Goal: Task Accomplishment & Management: Use online tool/utility

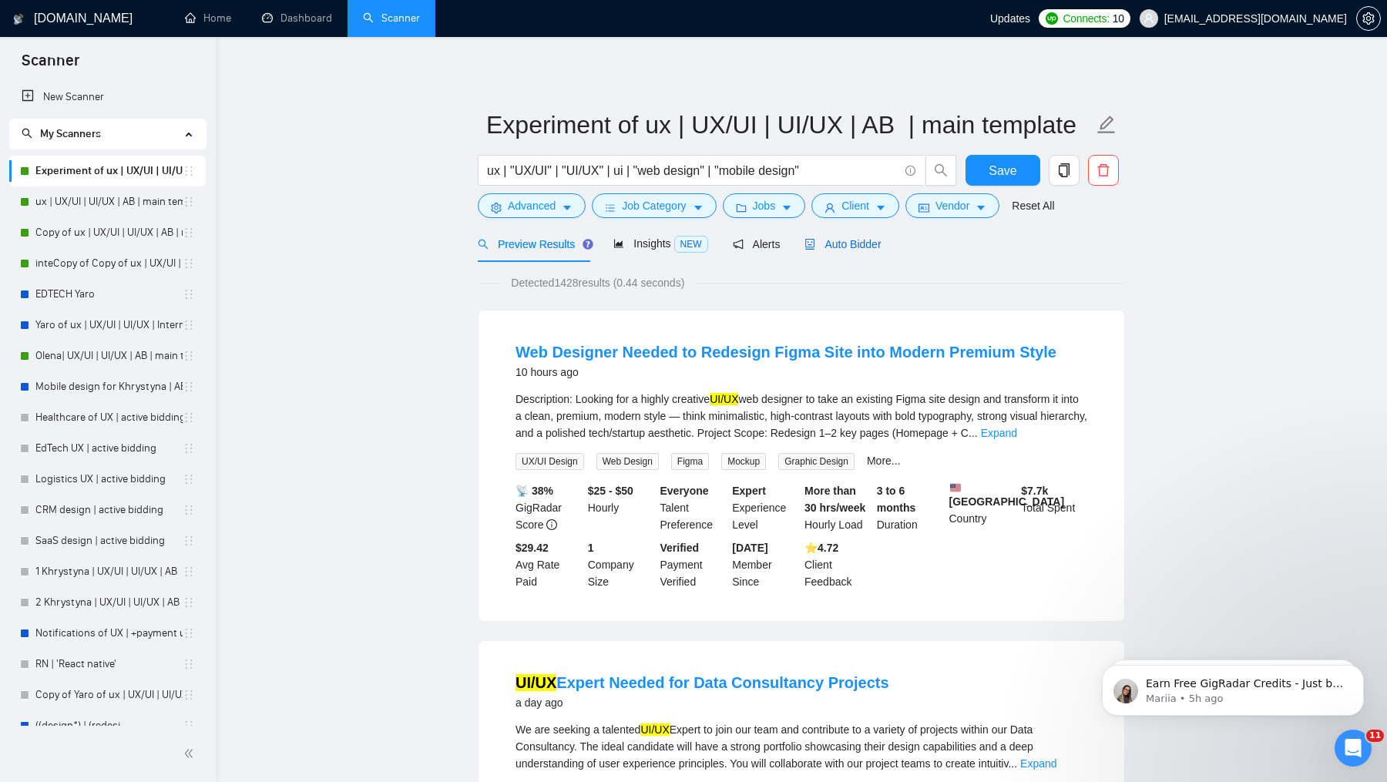
click at [848, 243] on span "Auto Bidder" at bounding box center [842, 244] width 76 height 12
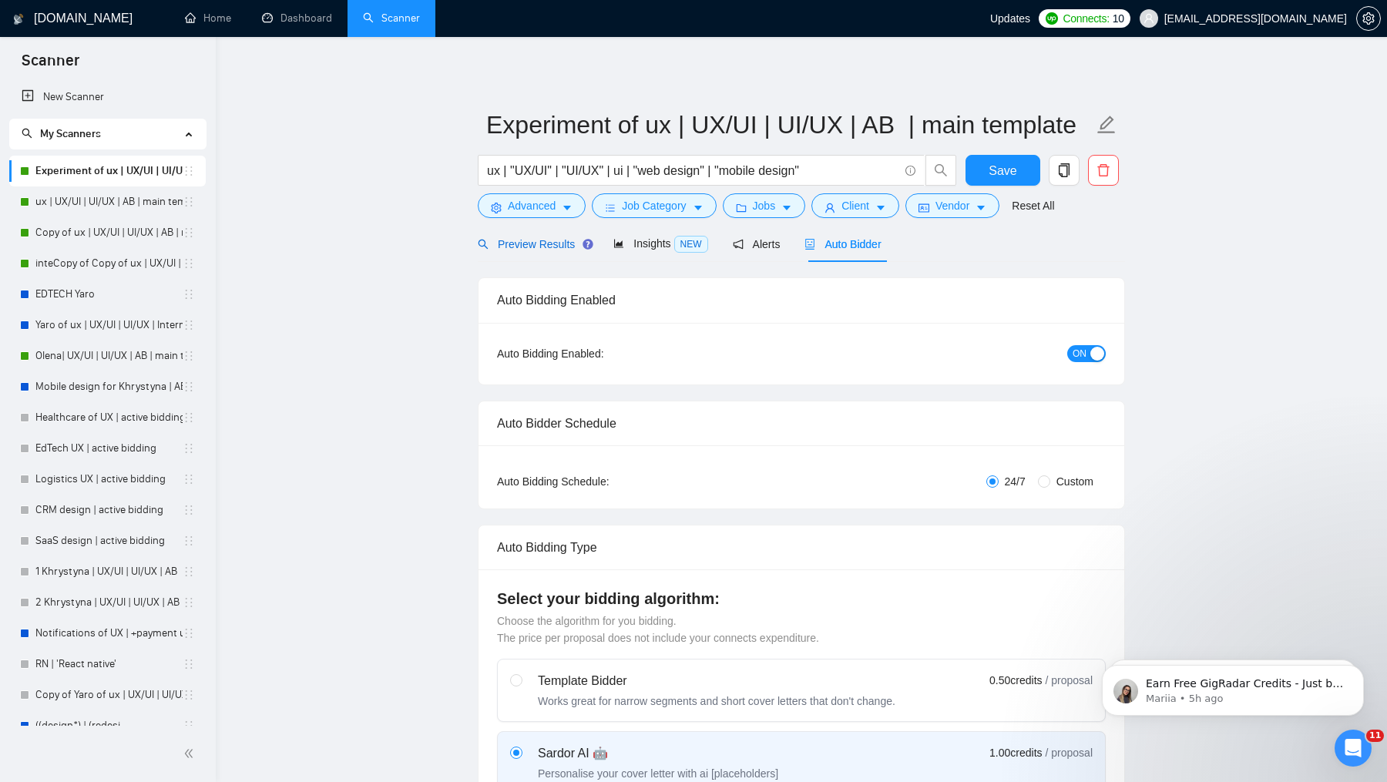
click at [513, 245] on span "Preview Results" at bounding box center [533, 244] width 111 height 12
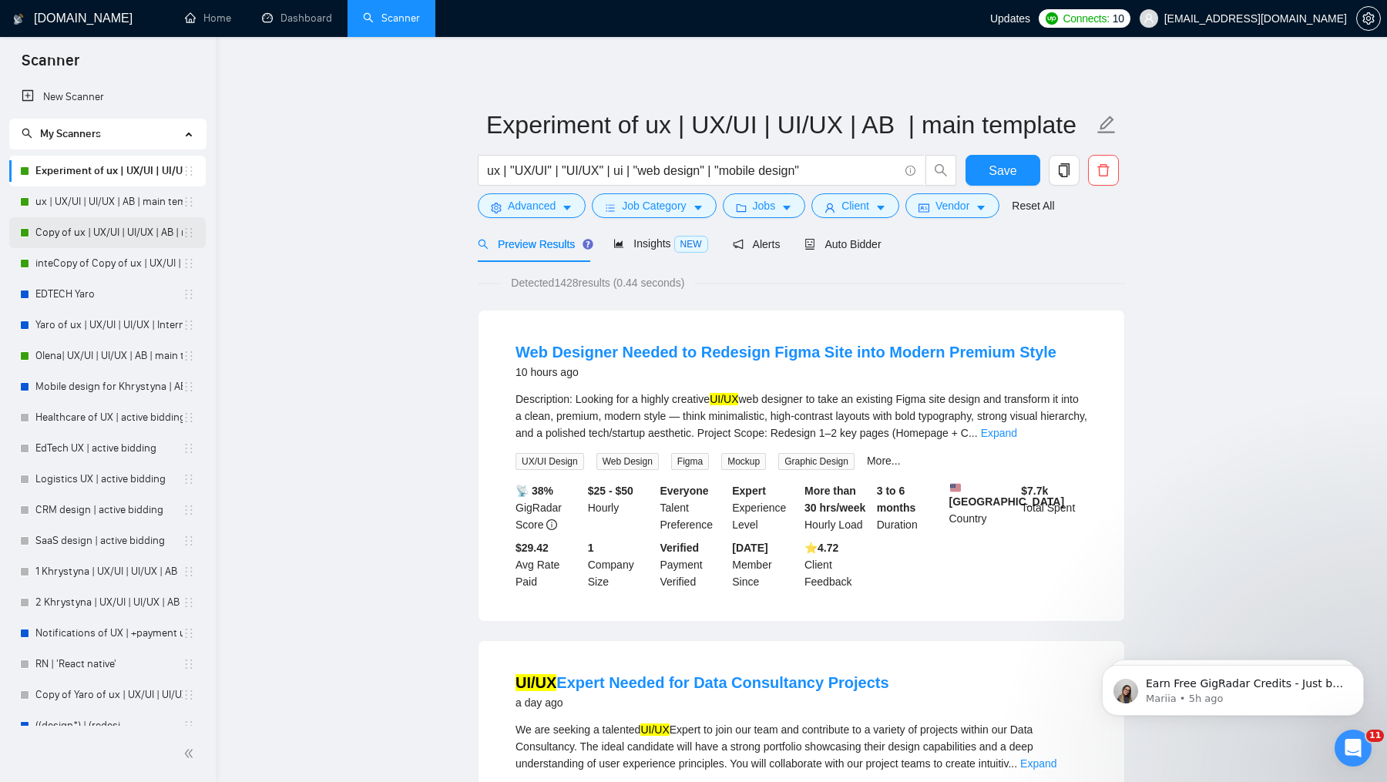
click at [83, 217] on link "Copy of ux | UX/UI | UI/UX | AB | main template" at bounding box center [108, 232] width 147 height 31
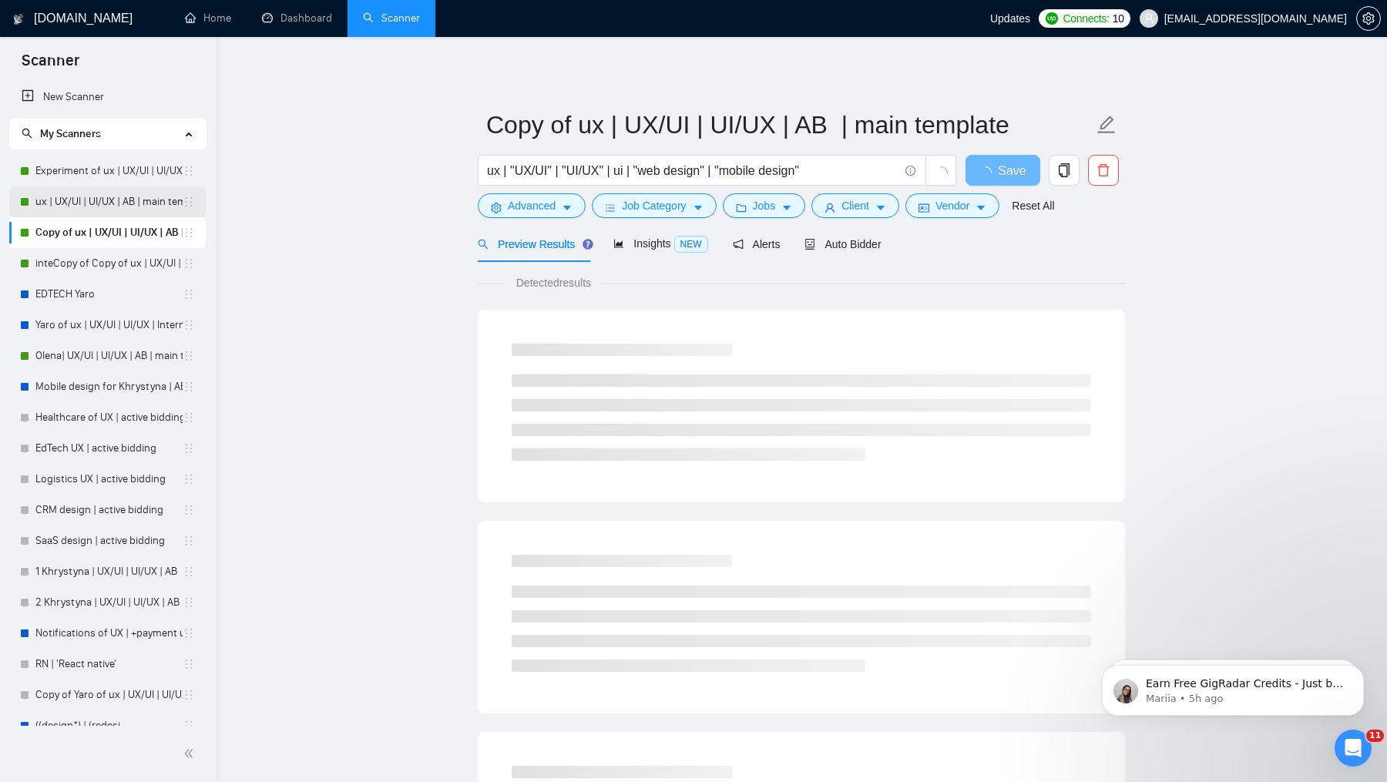
click at [89, 201] on link "ux | UX/UI | UI/UX | AB | main template" at bounding box center [108, 201] width 147 height 31
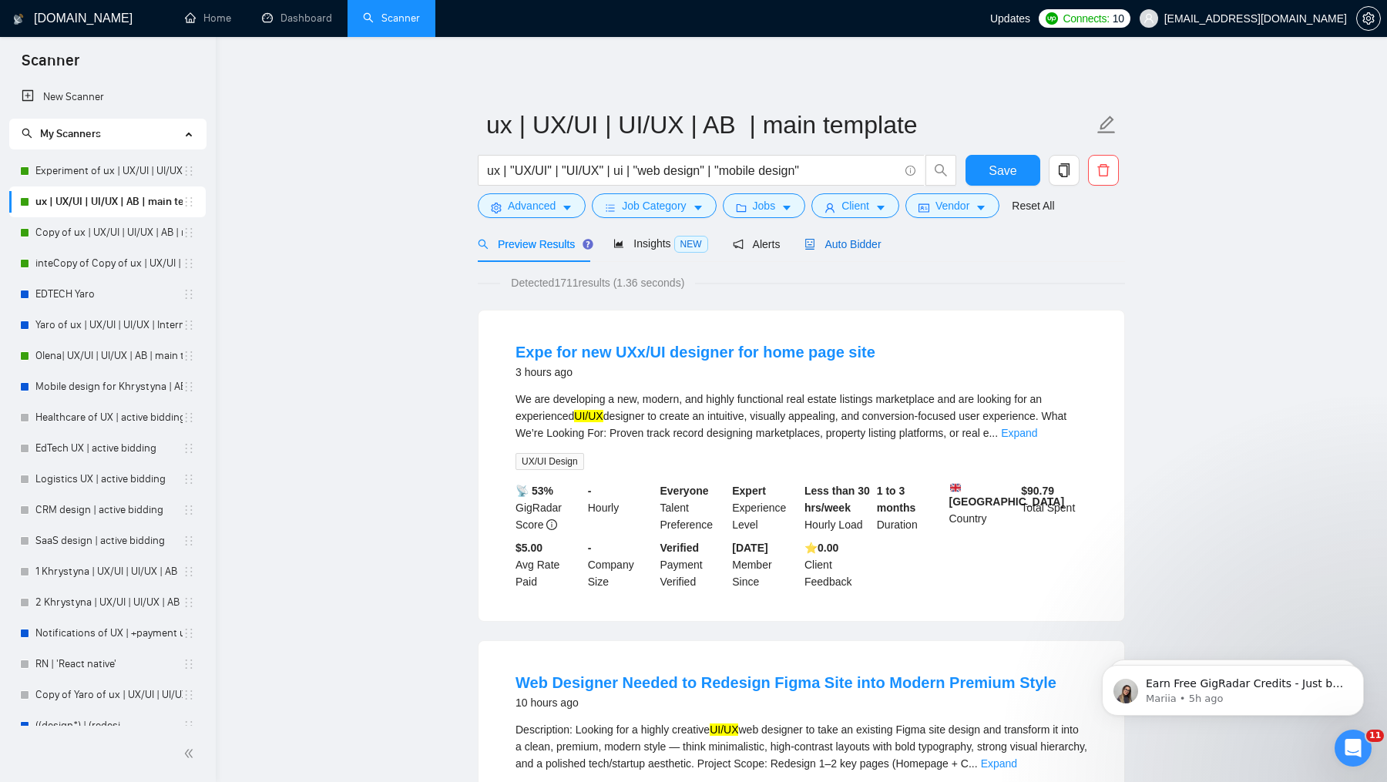
click at [857, 242] on span "Auto Bidder" at bounding box center [842, 244] width 76 height 12
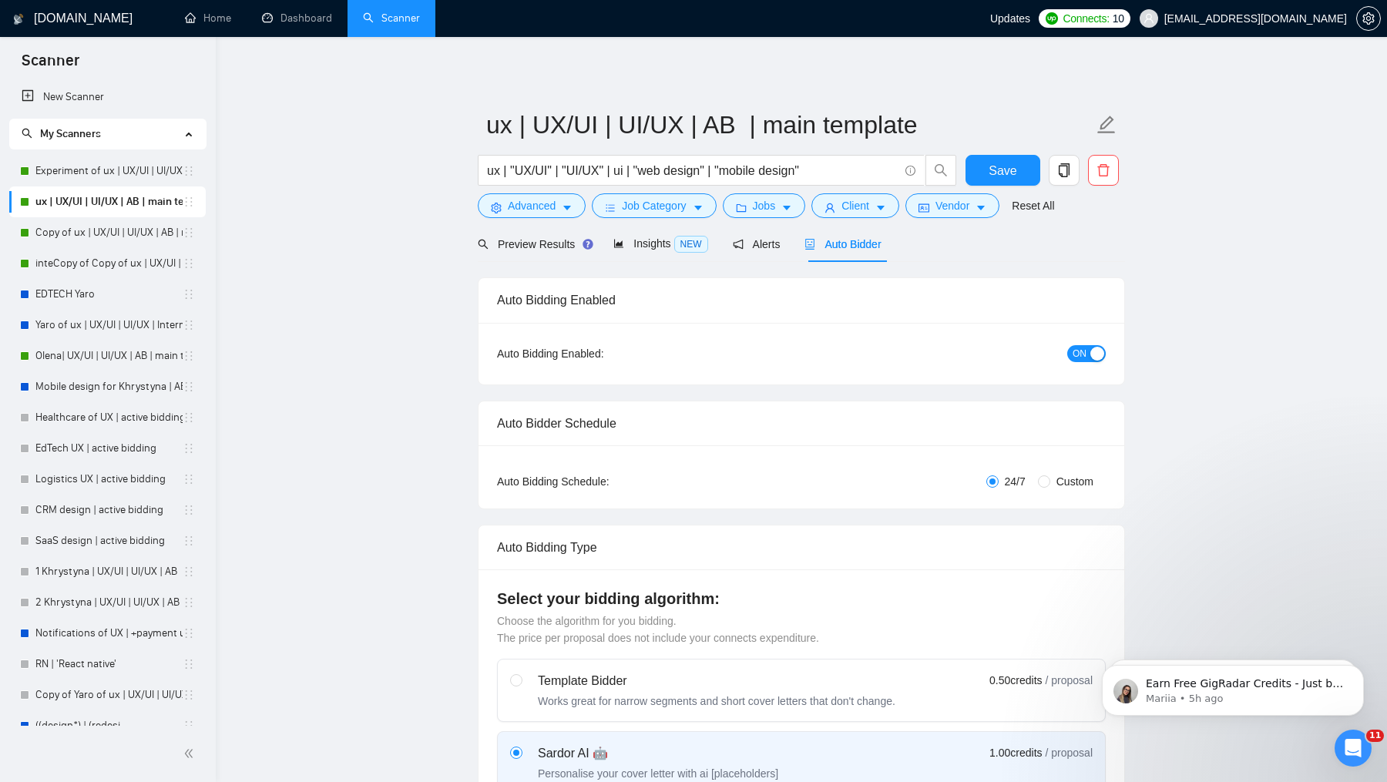
checkbox input "true"
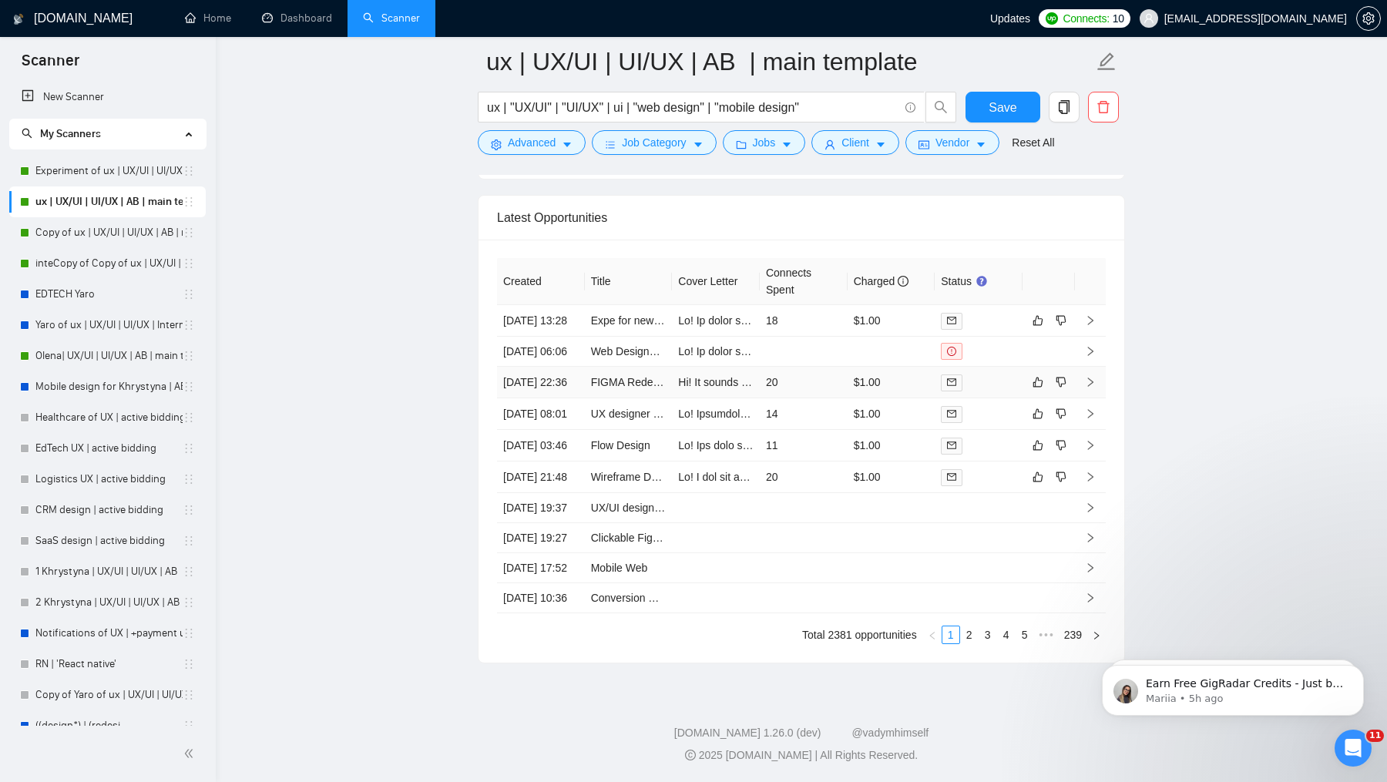
scroll to position [4050, 0]
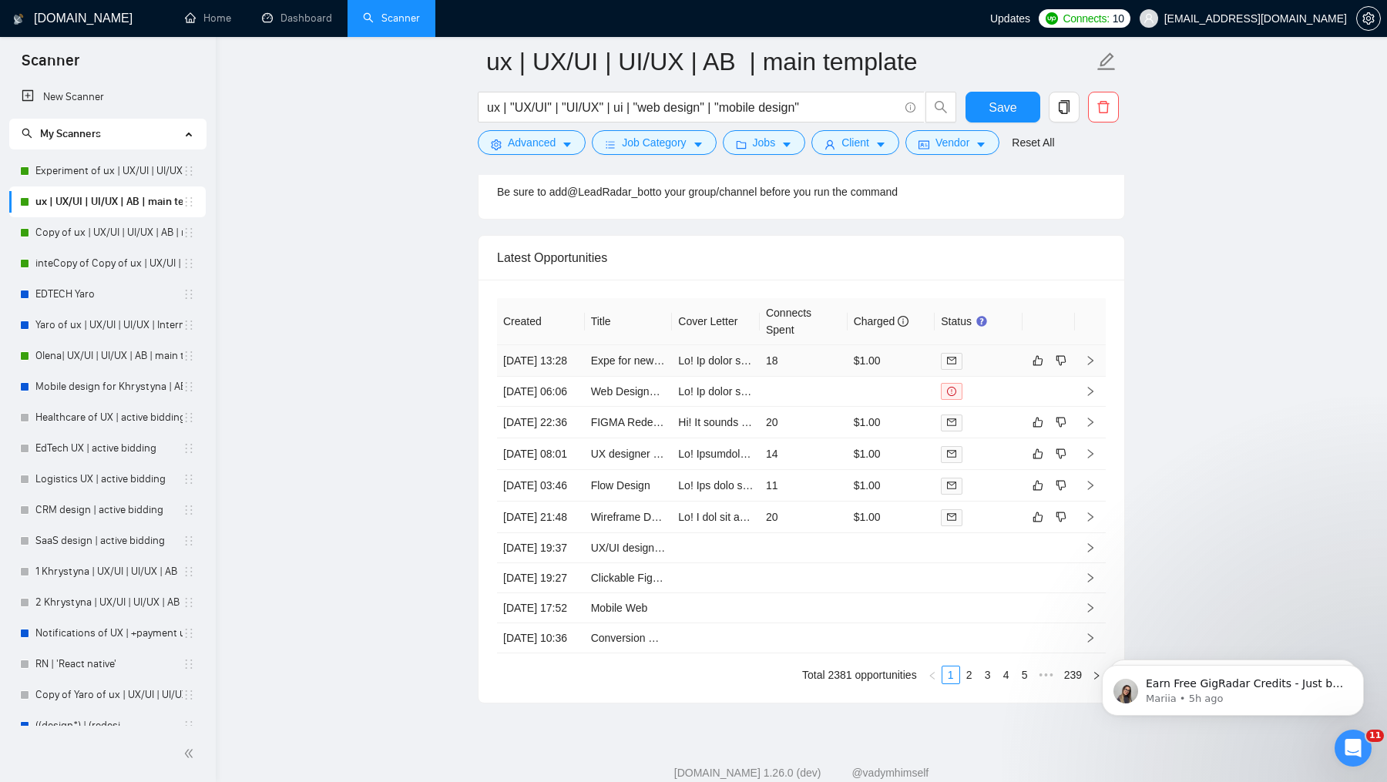
click at [712, 371] on td at bounding box center [716, 361] width 88 height 32
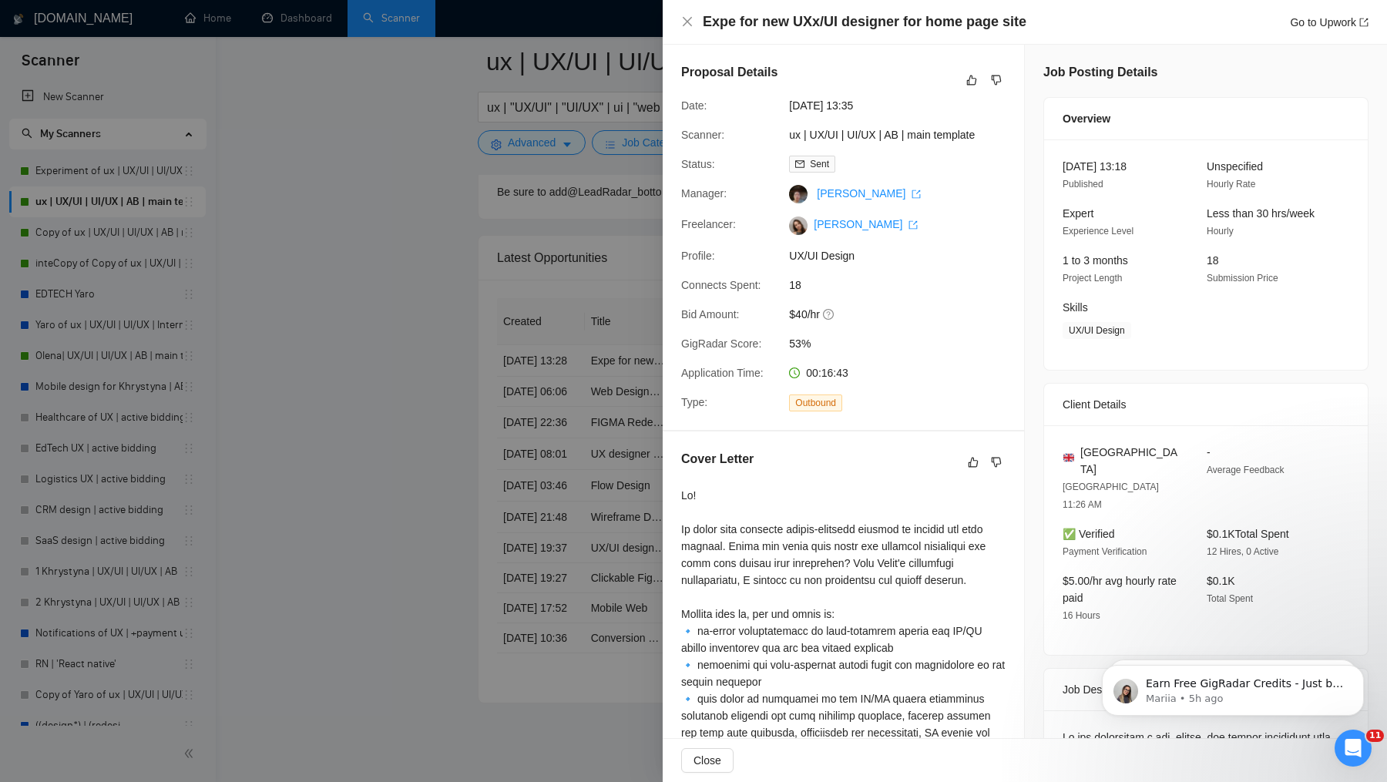
click at [440, 558] on div at bounding box center [693, 391] width 1387 height 782
